Goal: Check status: Check status

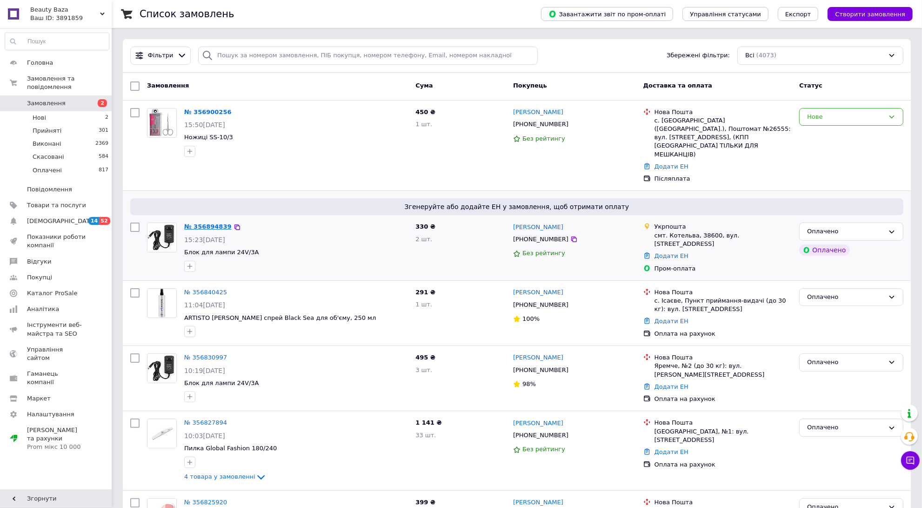
click at [196, 223] on link "№ 356894839" at bounding box center [207, 226] width 47 height 7
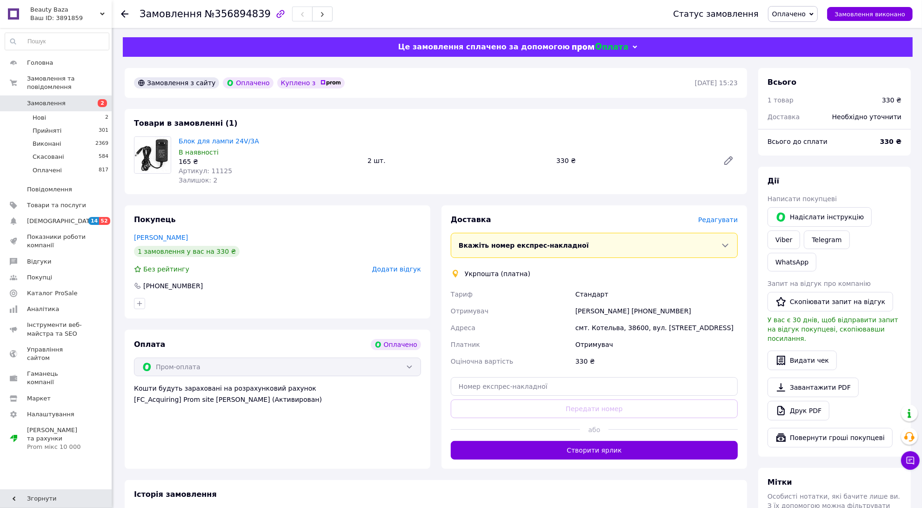
click at [120, 11] on div "Замовлення №356894839 Статус замовлення Оплачено Прийнято Виконано Скасовано За…" at bounding box center [517, 14] width 811 height 28
click at [121, 12] on icon at bounding box center [124, 13] width 7 height 7
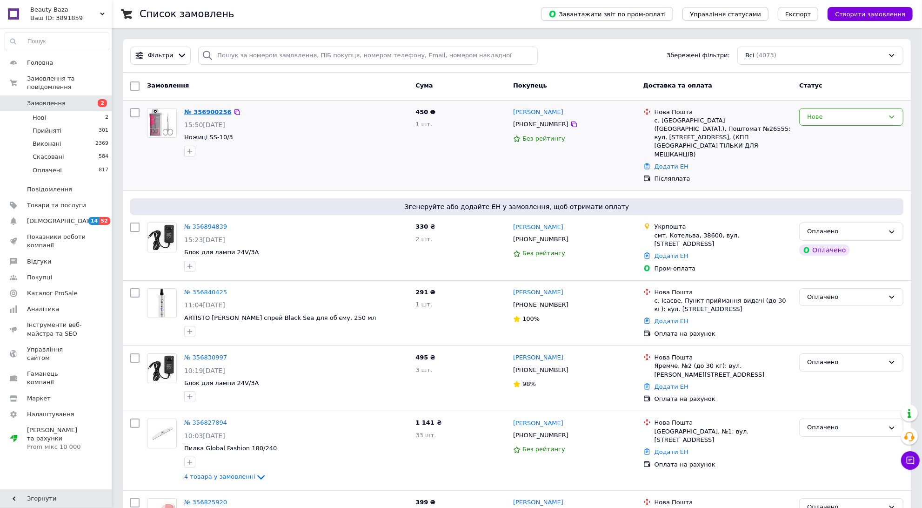
click at [207, 108] on link "№ 356900256" at bounding box center [207, 111] width 47 height 7
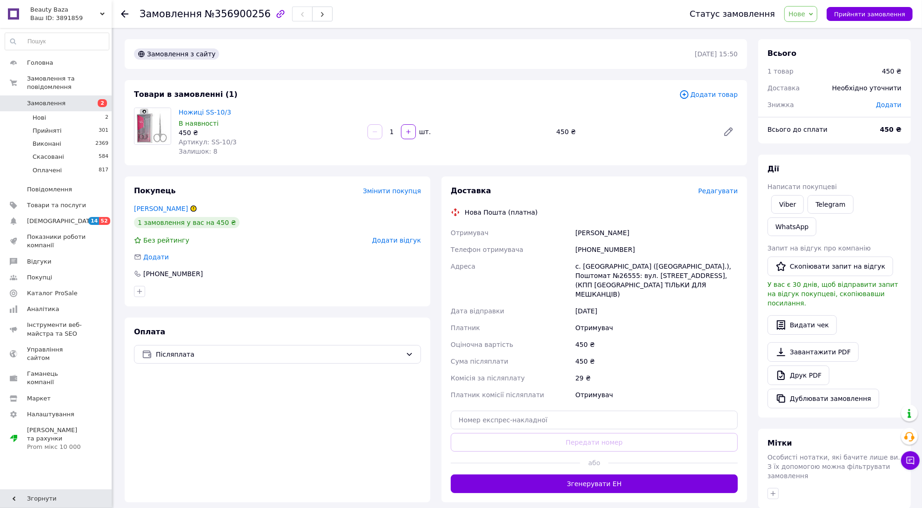
click at [126, 14] on icon at bounding box center [124, 13] width 7 height 7
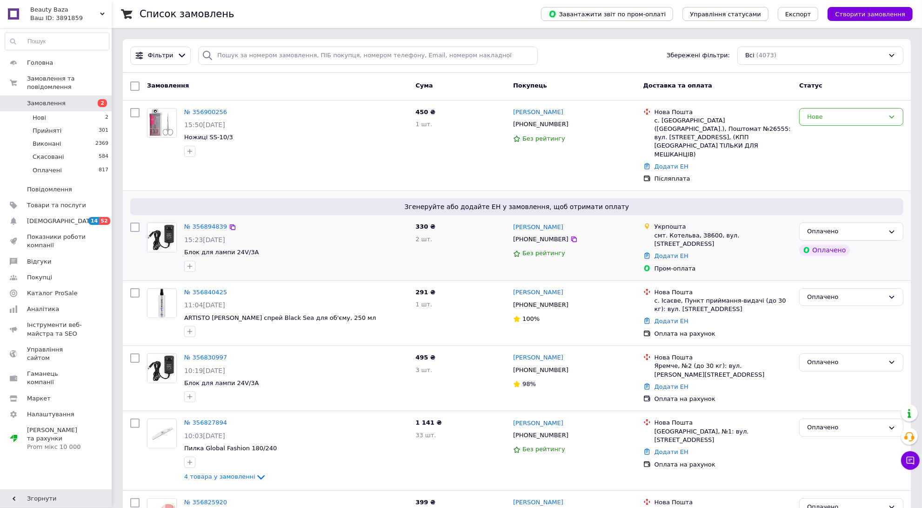
click at [201, 222] on div "№ 356894839" at bounding box center [205, 227] width 45 height 11
click at [204, 223] on link "№ 356894839" at bounding box center [205, 226] width 43 height 7
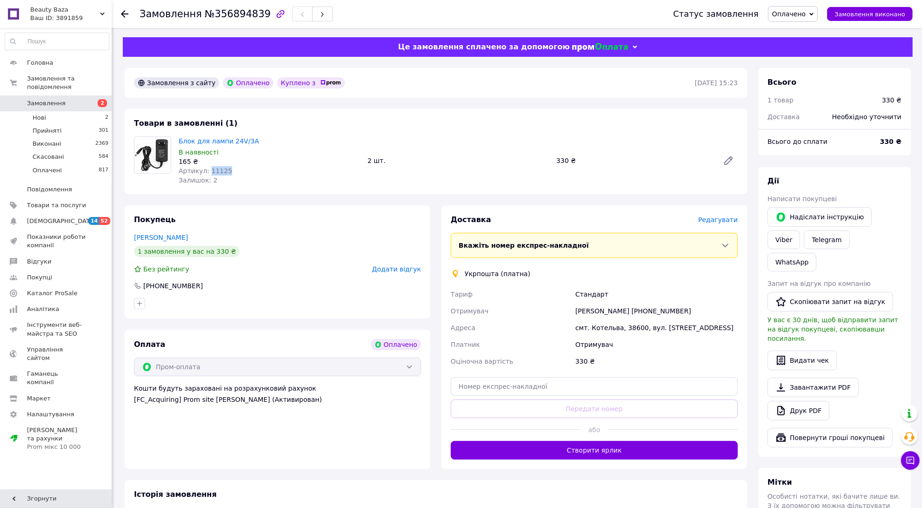
drag, startPoint x: 206, startPoint y: 172, endPoint x: 253, endPoint y: 173, distance: 47.0
click at [253, 173] on div "Артикул: 11125" at bounding box center [269, 170] width 181 height 9
copy span "11125"
